Goal: Task Accomplishment & Management: Use online tool/utility

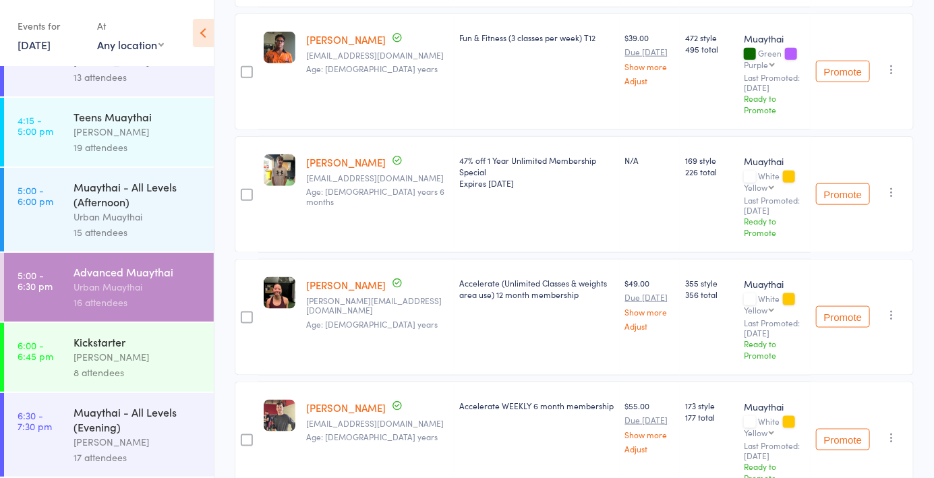
scroll to position [600, 0]
click at [42, 46] on link "[DATE]" at bounding box center [34, 44] width 33 height 15
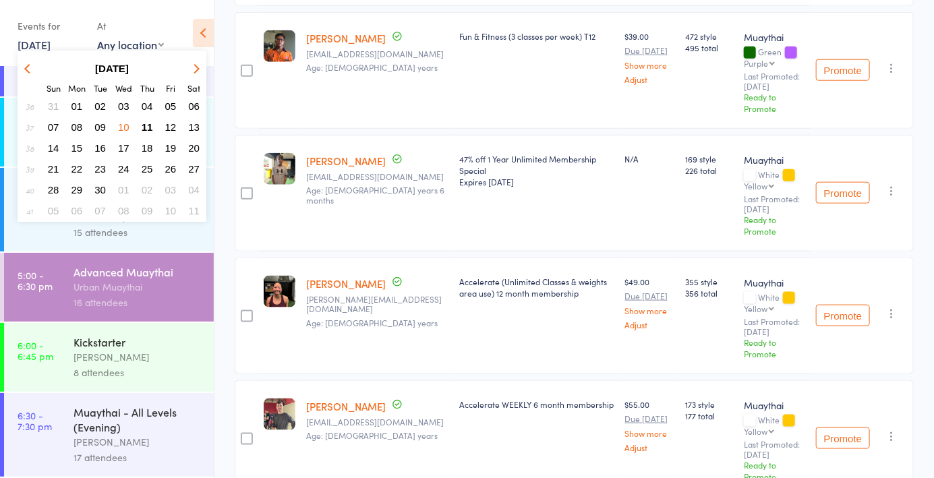
click at [153, 132] on button "11" at bounding box center [147, 127] width 21 height 18
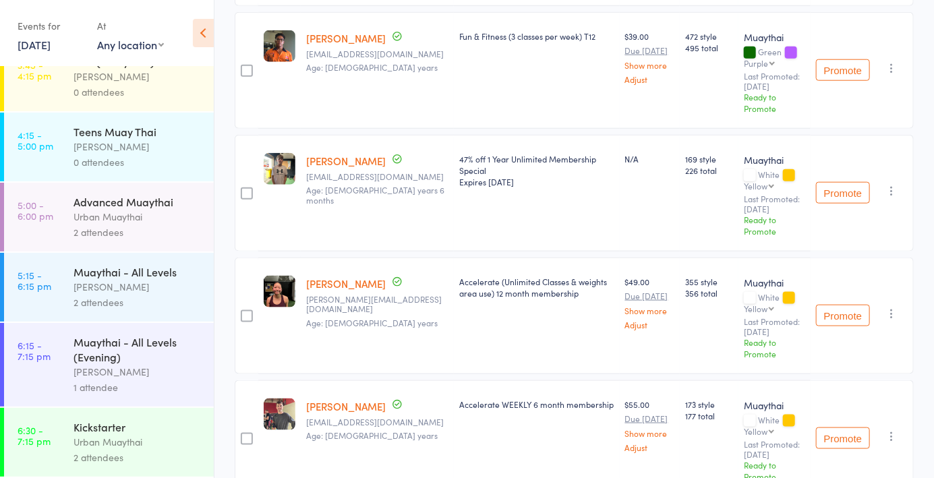
scroll to position [0, 0]
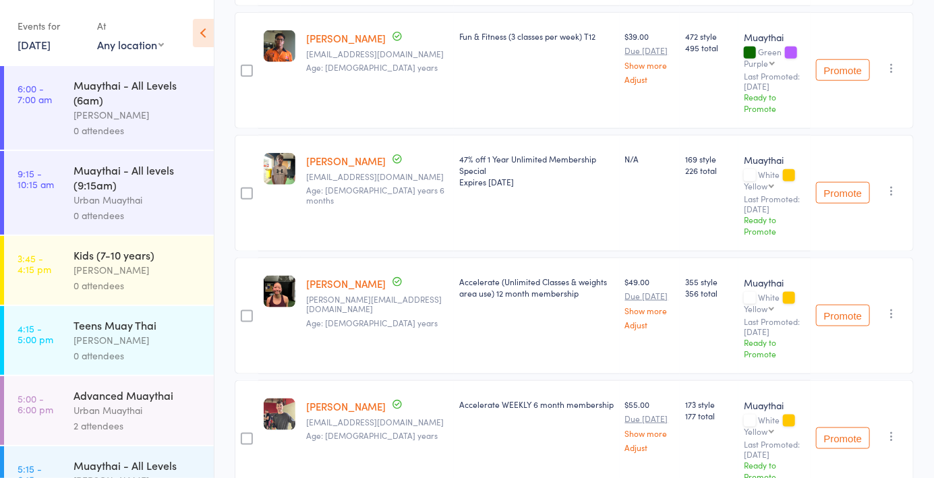
click at [132, 121] on div "[PERSON_NAME]" at bounding box center [138, 115] width 129 height 16
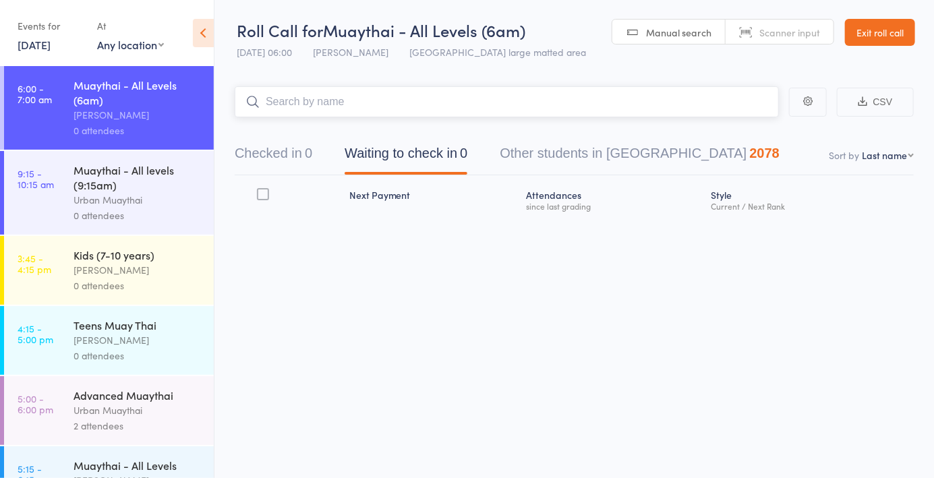
click at [279, 156] on button "Checked in 0" at bounding box center [274, 157] width 78 height 36
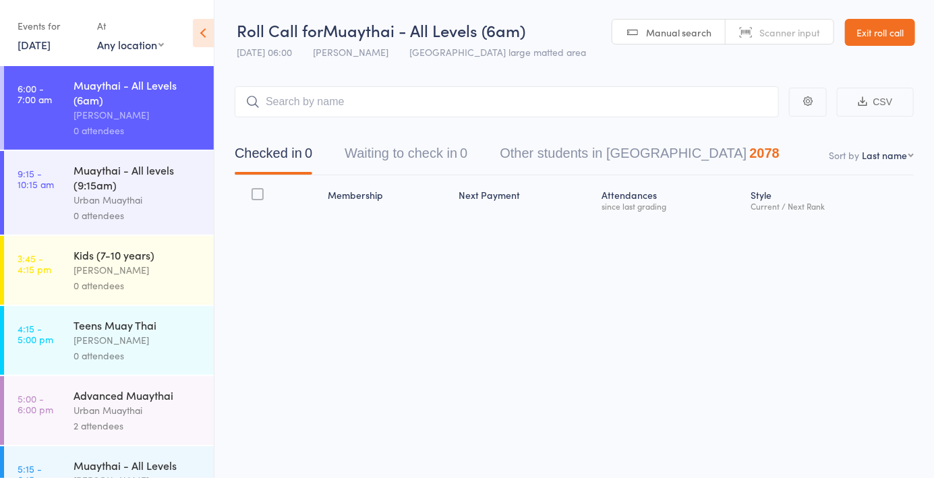
click at [901, 162] on select "First name Last name Birthday [DATE]? Behind on payments? Check in time Next pa…" at bounding box center [888, 154] width 52 height 13
select select "4"
click at [862, 148] on select "First name Last name Birthday [DATE]? Behind on payments? Check in time Next pa…" at bounding box center [888, 154] width 52 height 13
click at [351, 97] on input "search" at bounding box center [507, 101] width 544 height 31
